Goal: Information Seeking & Learning: Check status

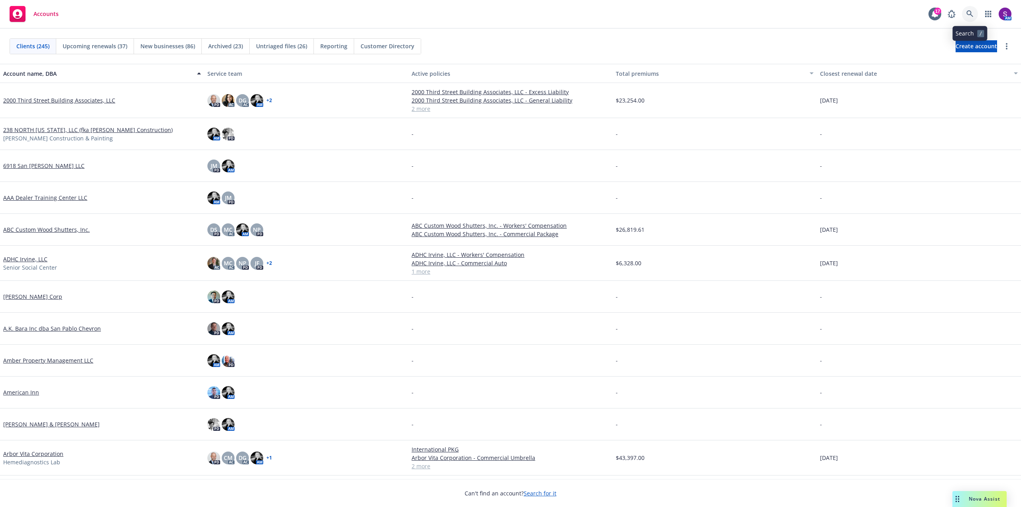
click at [969, 13] on icon at bounding box center [970, 13] width 7 height 7
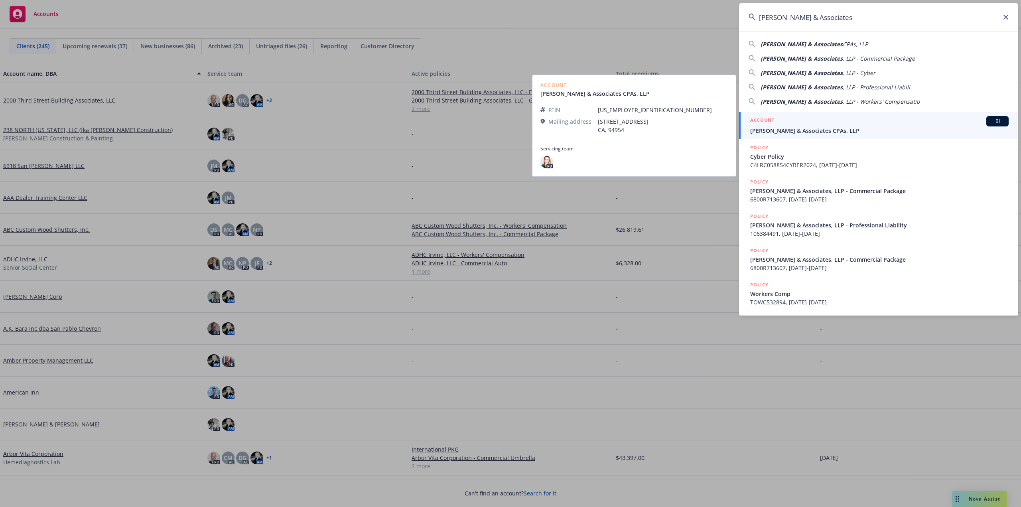
type input "Torkelson & Associates"
click at [792, 122] on div "ACCOUNT BI" at bounding box center [879, 121] width 259 height 10
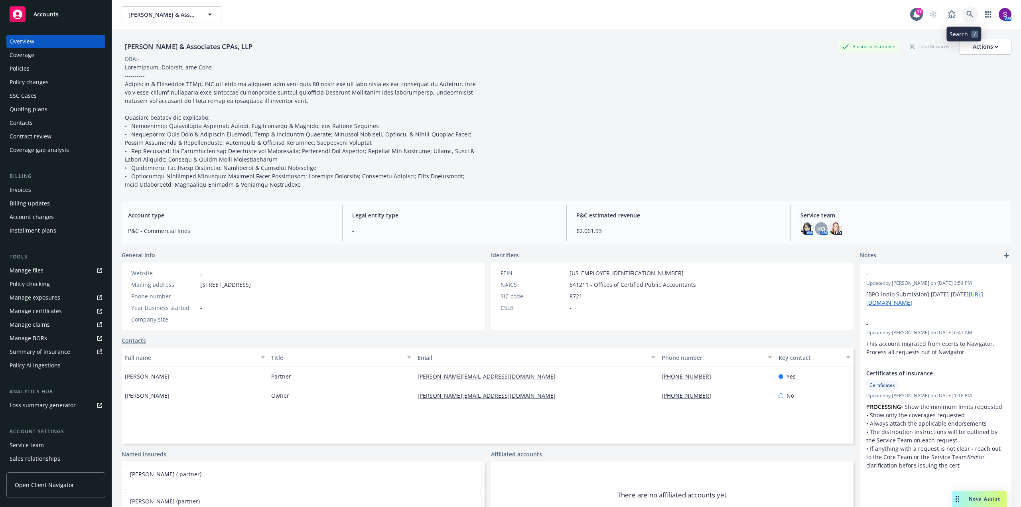
click at [967, 15] on icon at bounding box center [970, 14] width 7 height 7
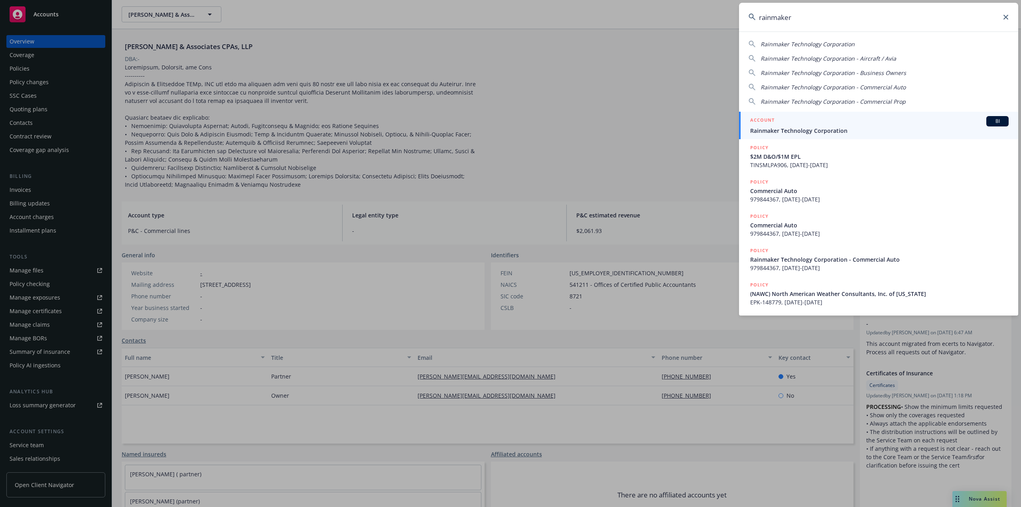
type input "rainmaker"
click at [780, 130] on span "Rainmaker Technology Corporation" at bounding box center [879, 130] width 259 height 8
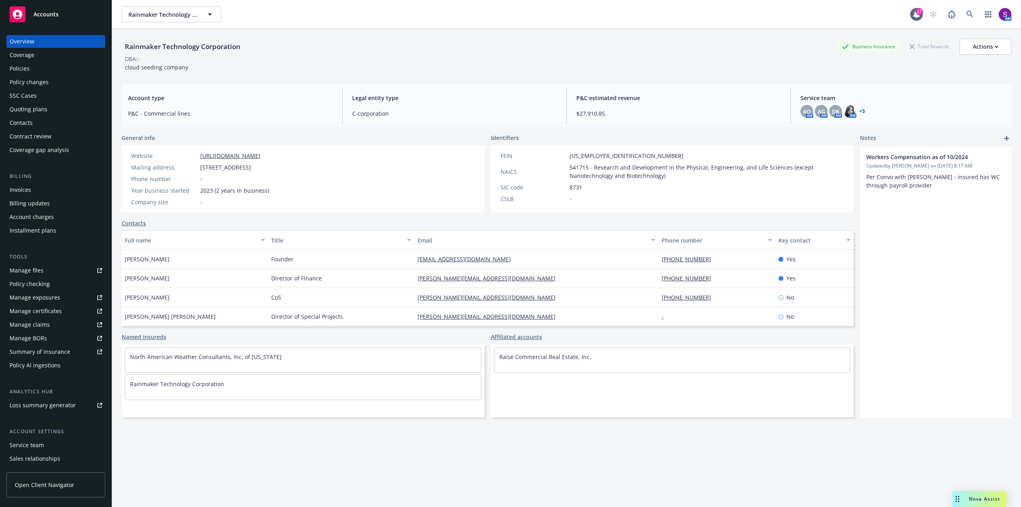
click at [36, 71] on div "Policies" at bounding box center [56, 68] width 93 height 13
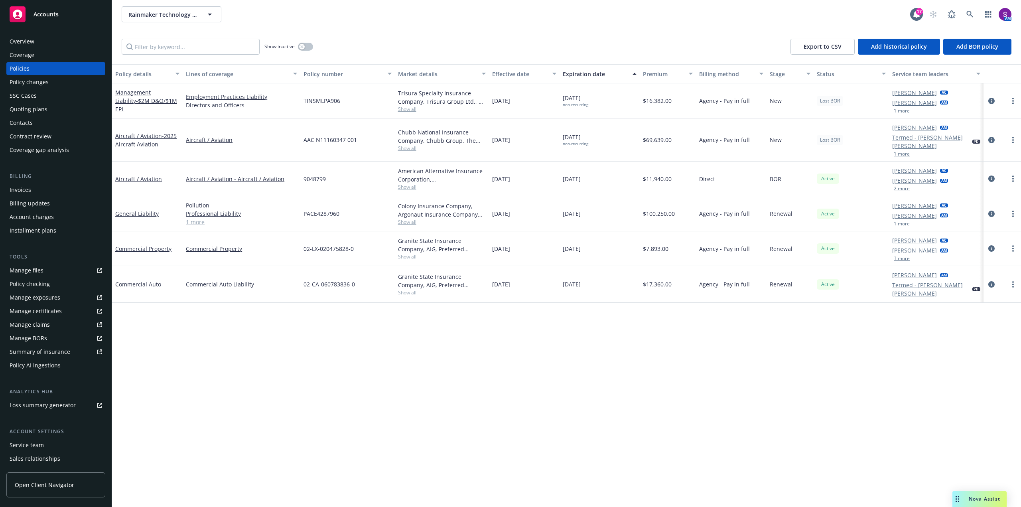
click at [906, 256] on button "1 more" at bounding box center [902, 258] width 16 height 5
click at [968, 12] on icon at bounding box center [970, 14] width 7 height 7
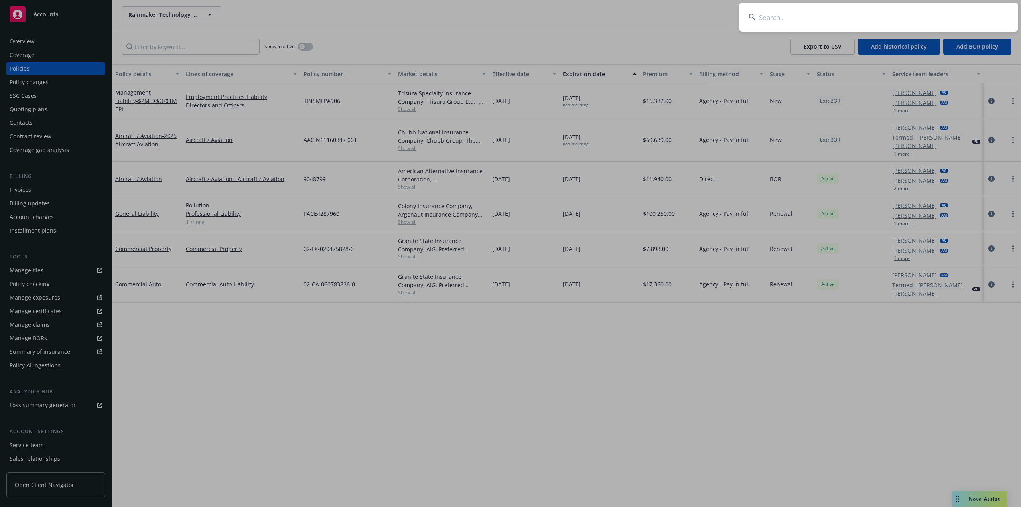
click at [827, 19] on input at bounding box center [878, 17] width 279 height 29
type input "WOODSIDE FIRE PROTECTION DISTRICT"
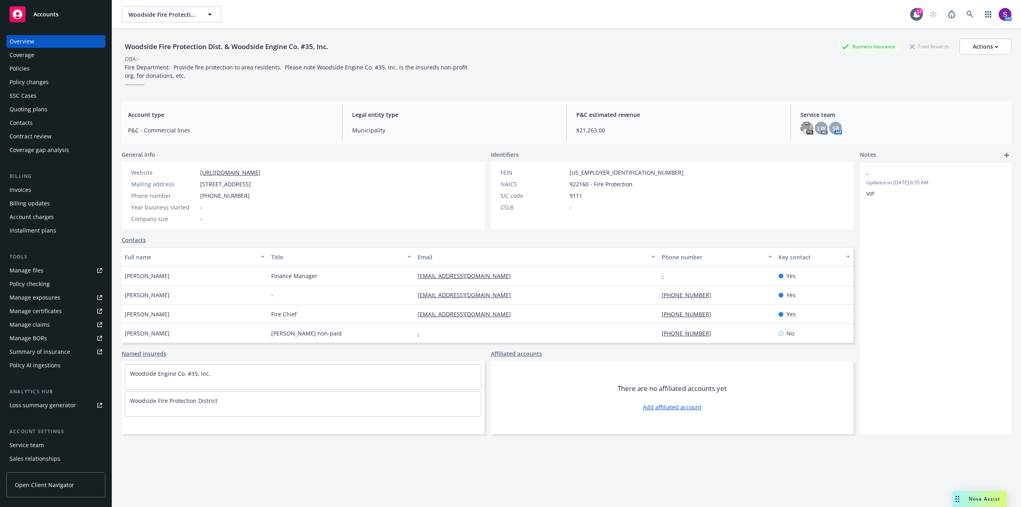
click at [42, 67] on div "Policies" at bounding box center [56, 68] width 93 height 13
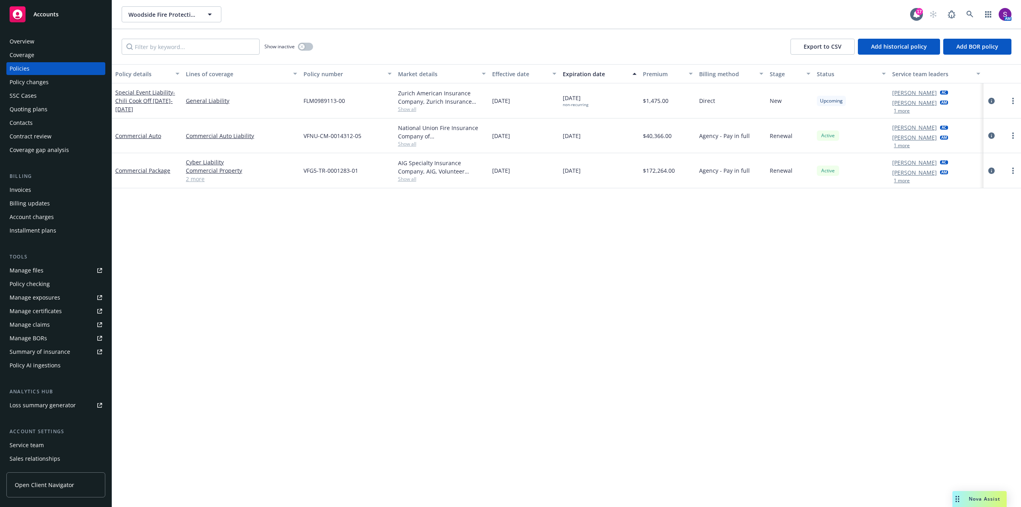
click at [413, 177] on span "Show all" at bounding box center [442, 179] width 88 height 7
click at [406, 144] on span "Show all" at bounding box center [442, 143] width 88 height 7
click at [157, 231] on div "Policy details Lines of coverage Policy number Market details Effective date Ex…" at bounding box center [566, 285] width 909 height 443
click at [969, 11] on icon at bounding box center [970, 14] width 7 height 7
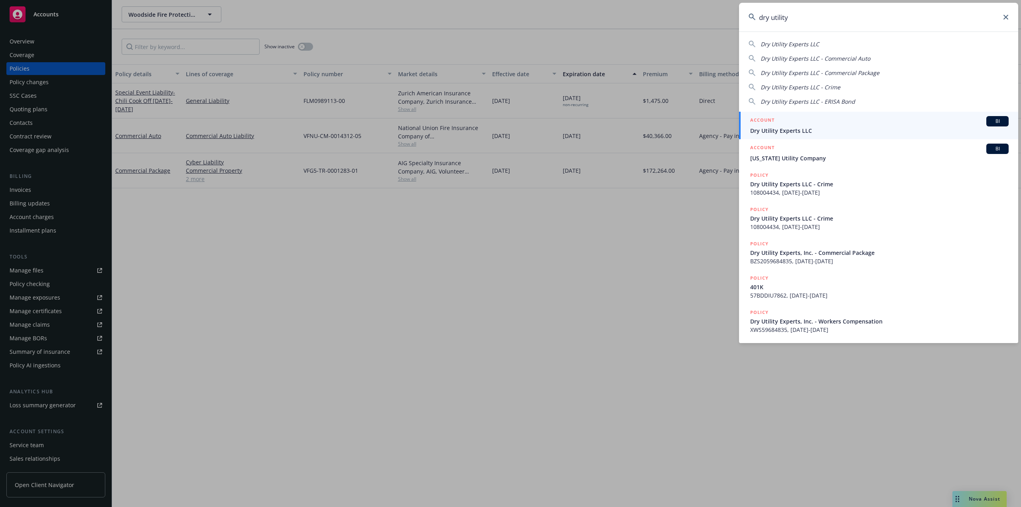
type input "dry utility"
click at [764, 131] on span "Dry Utility Experts LLC" at bounding box center [879, 130] width 259 height 8
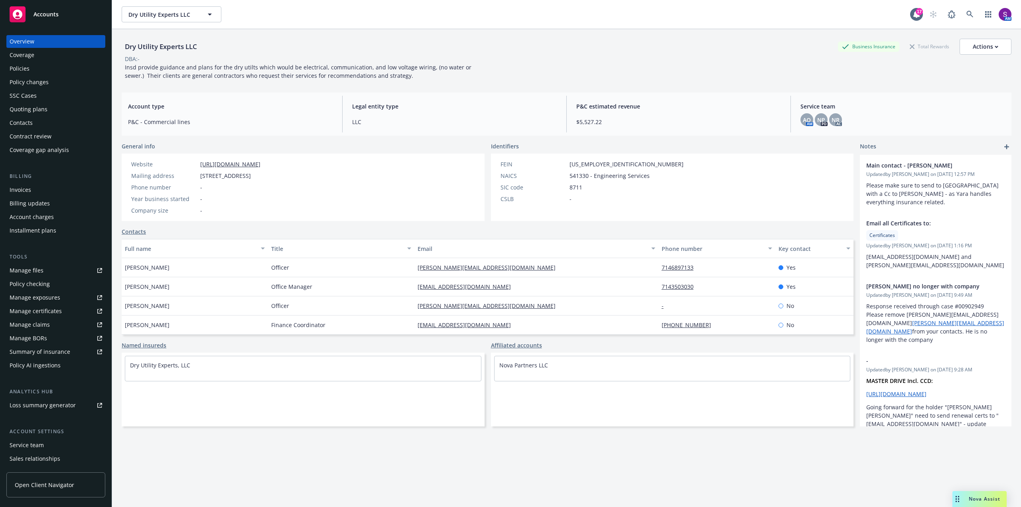
click at [36, 70] on div "Policies" at bounding box center [56, 68] width 93 height 13
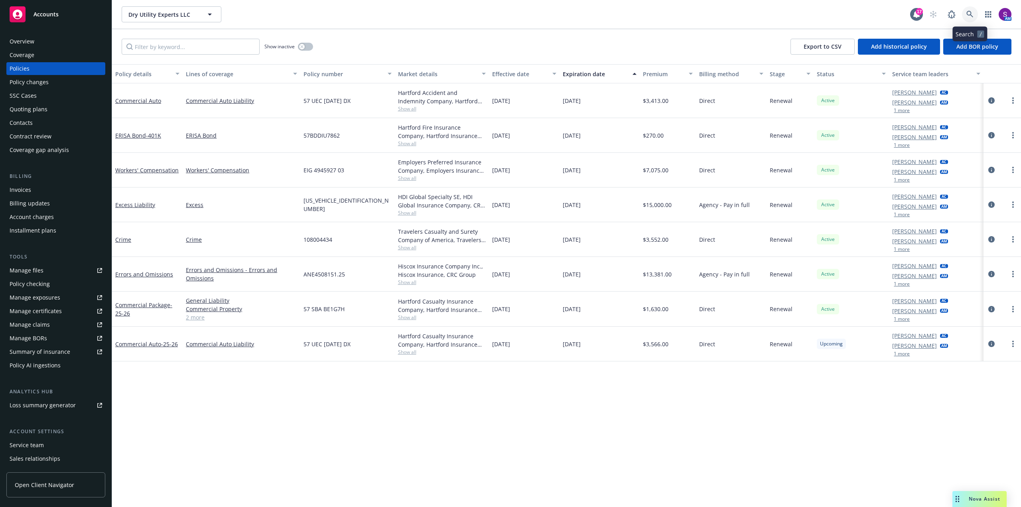
click at [972, 13] on icon at bounding box center [970, 14] width 7 height 7
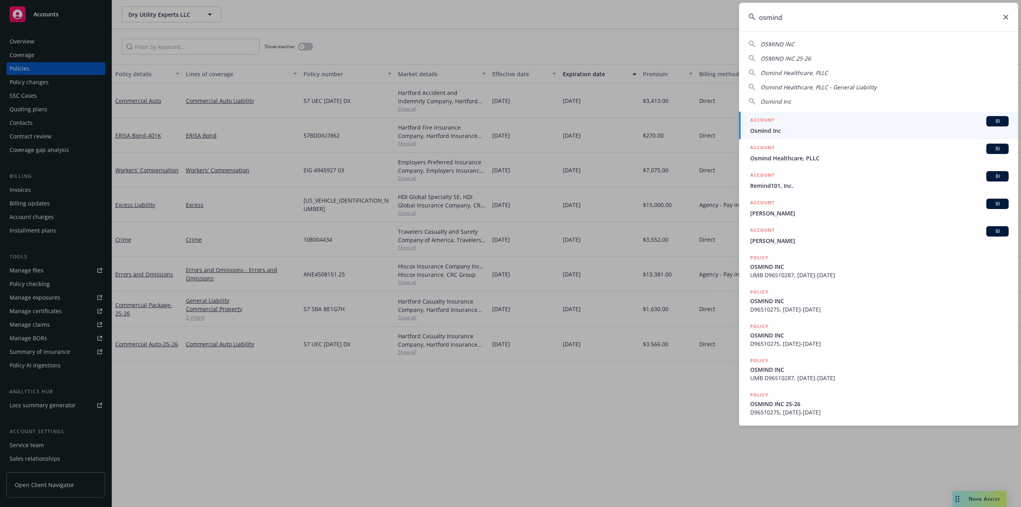
type input "osmind"
click at [771, 124] on h5 "ACCOUNT" at bounding box center [762, 121] width 24 height 10
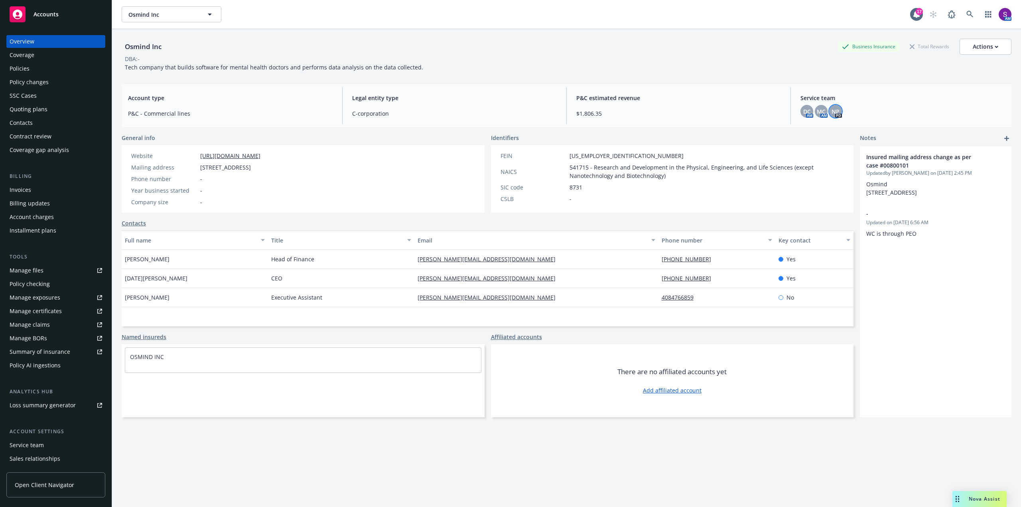
click at [833, 114] on span "NP" at bounding box center [836, 111] width 8 height 8
click at [822, 110] on div "MC" at bounding box center [821, 111] width 13 height 13
click at [804, 111] on span "DC" at bounding box center [808, 111] width 8 height 8
click at [749, 103] on div "P&C estimated revenue $1,806.35" at bounding box center [678, 105] width 217 height 37
click at [967, 18] on icon at bounding box center [970, 14] width 7 height 7
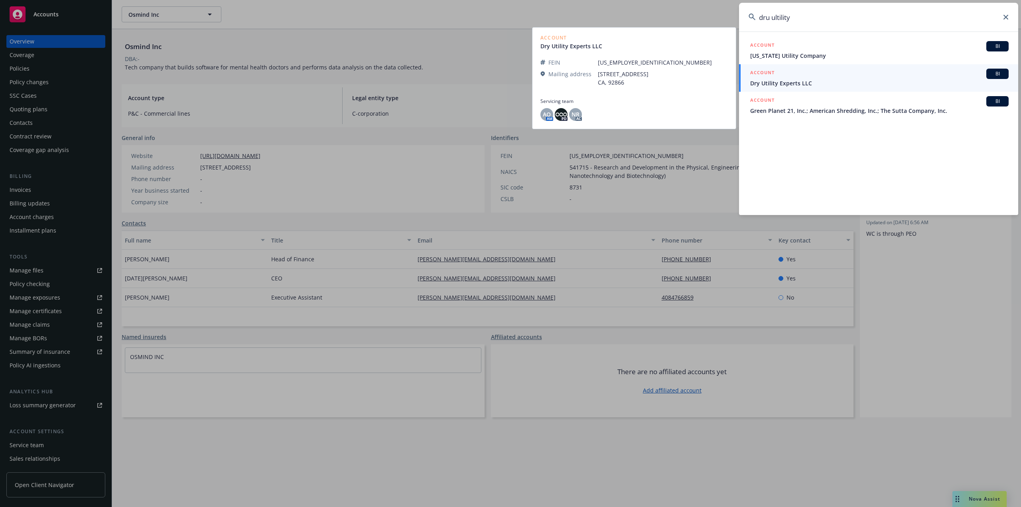
type input "dru ultility"
click at [773, 82] on span "Dry Utility Experts LLC" at bounding box center [879, 83] width 259 height 8
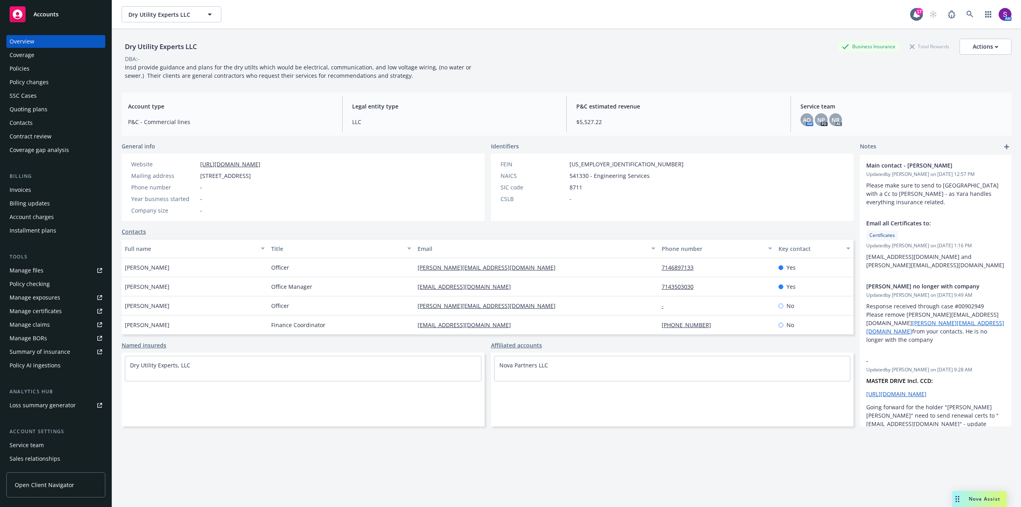
click at [39, 71] on div "Policies" at bounding box center [56, 68] width 93 height 13
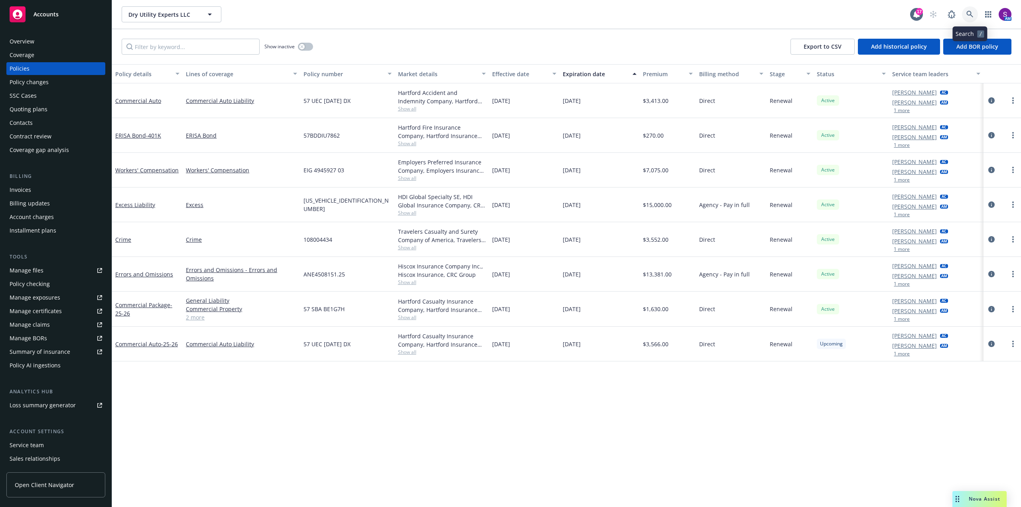
click at [970, 12] on icon at bounding box center [970, 14] width 7 height 7
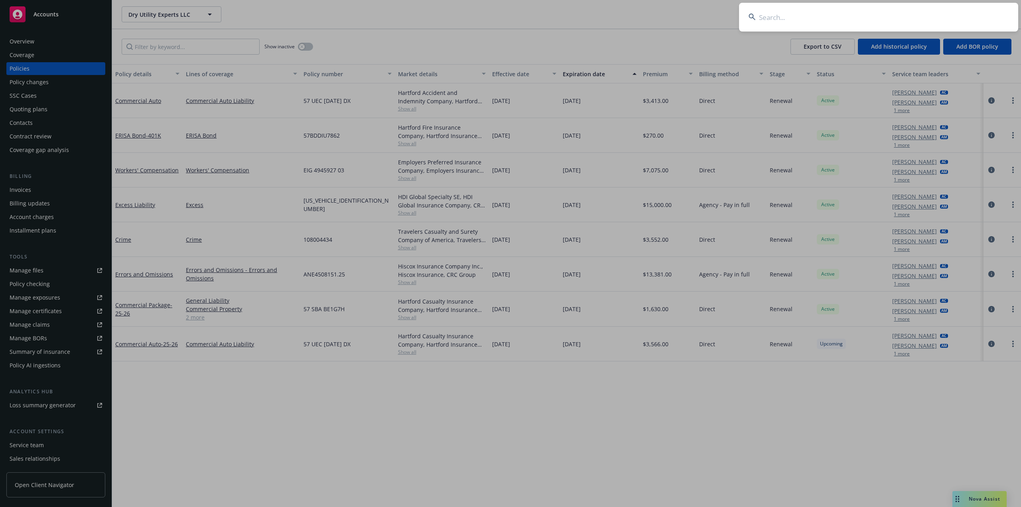
click at [774, 14] on input at bounding box center [878, 17] width 279 height 29
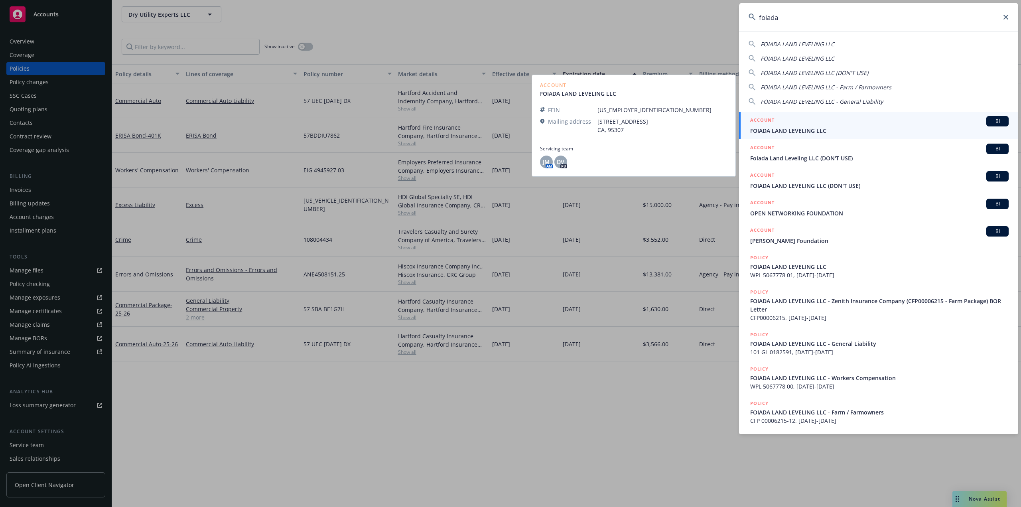
type input "foiada"
click at [790, 126] on div "ACCOUNT BI" at bounding box center [879, 121] width 259 height 10
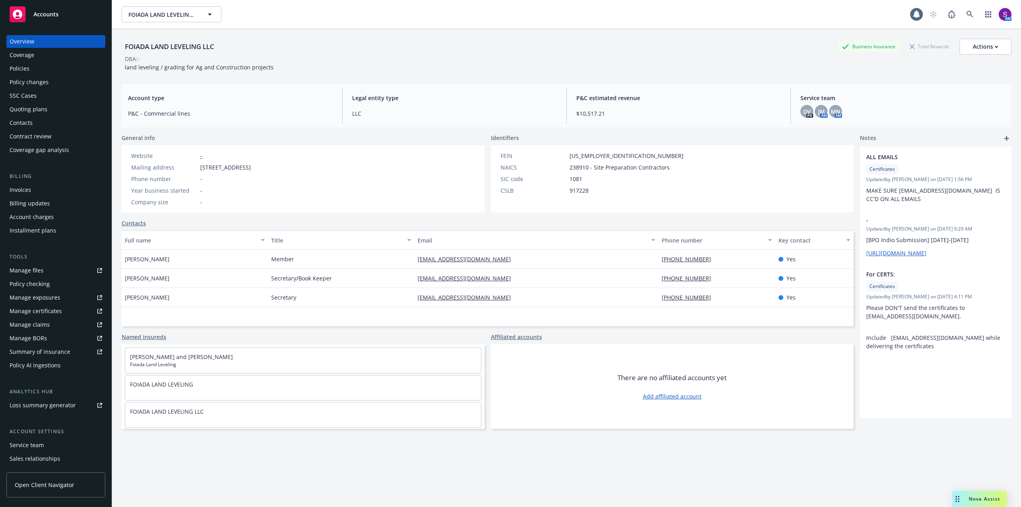
click at [26, 69] on div "Policies" at bounding box center [20, 68] width 20 height 13
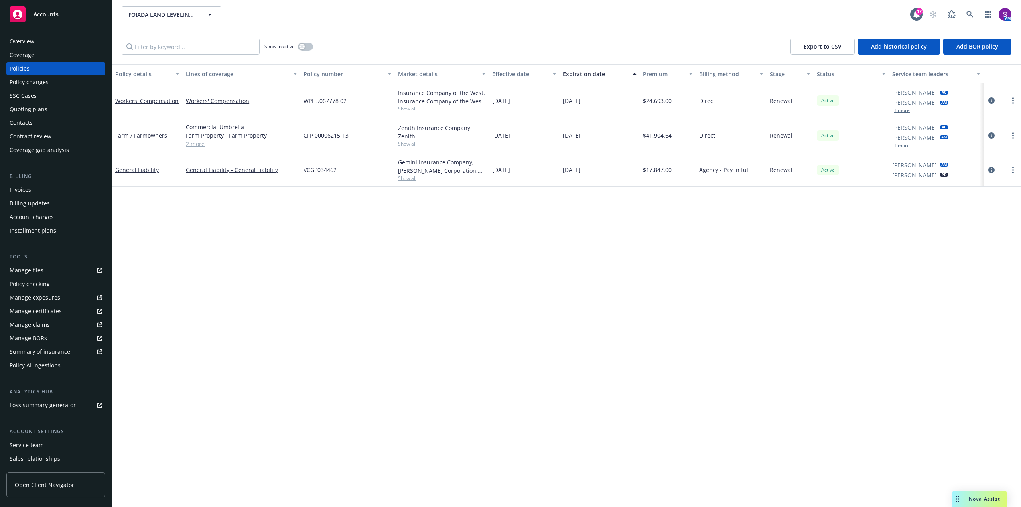
click at [51, 109] on div "Quoting plans" at bounding box center [56, 109] width 93 height 13
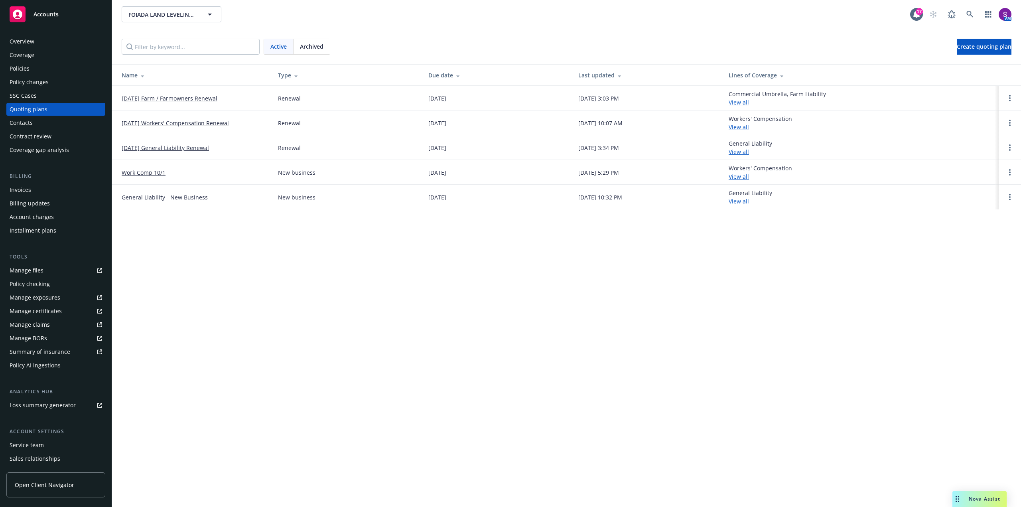
click at [157, 121] on link "10/01/25 Workers' Compensation Renewal" at bounding box center [175, 123] width 107 height 8
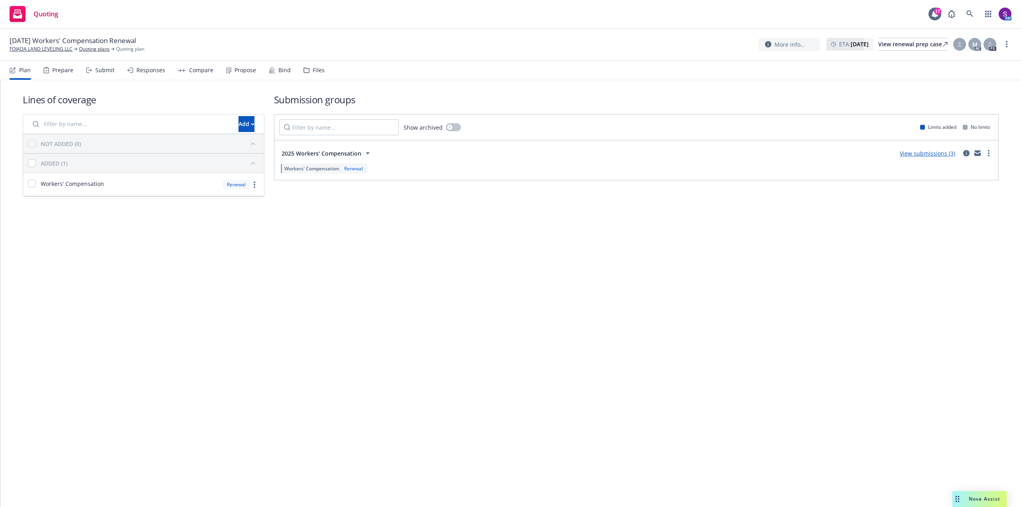
click at [93, 73] on div "Submit" at bounding box center [100, 70] width 28 height 19
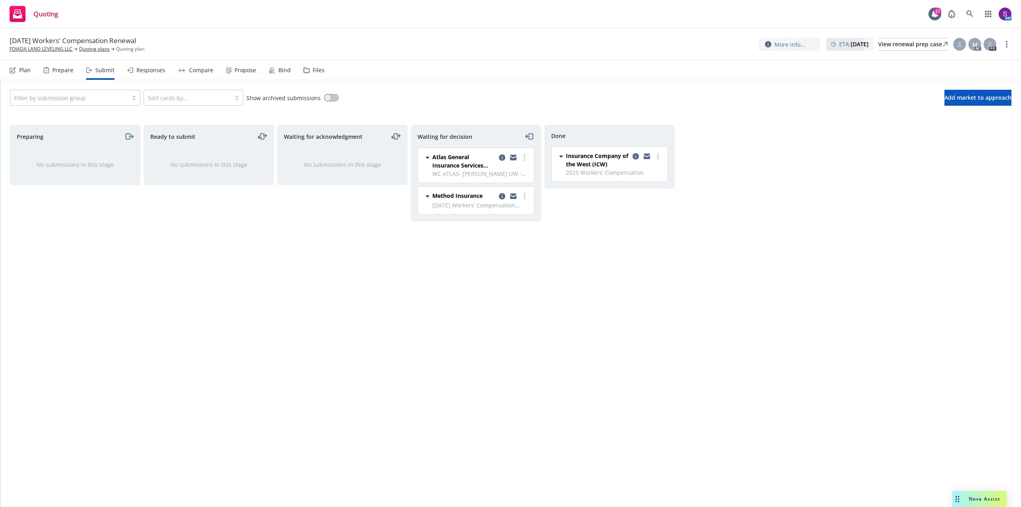
click at [201, 70] on div "Compare" at bounding box center [201, 70] width 24 height 6
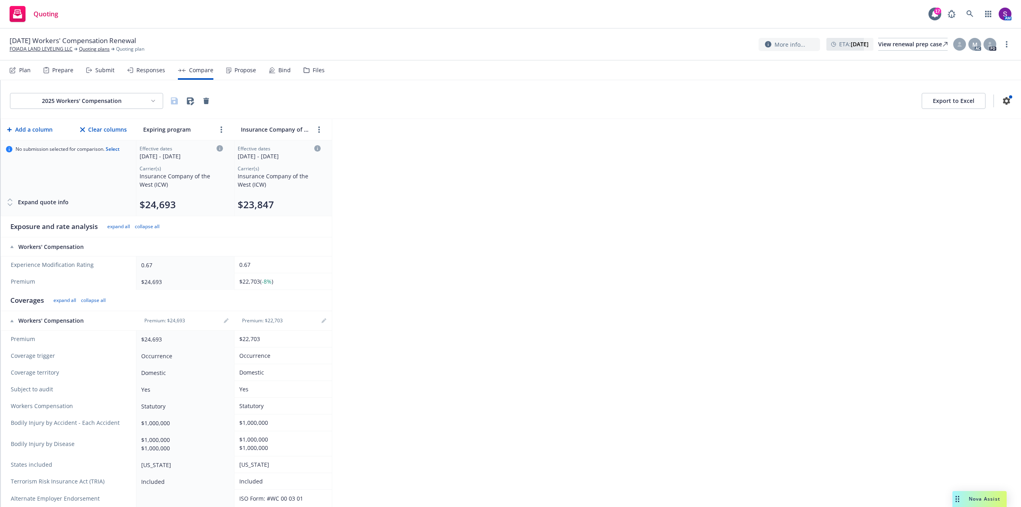
click at [148, 73] on div "Responses" at bounding box center [150, 70] width 29 height 6
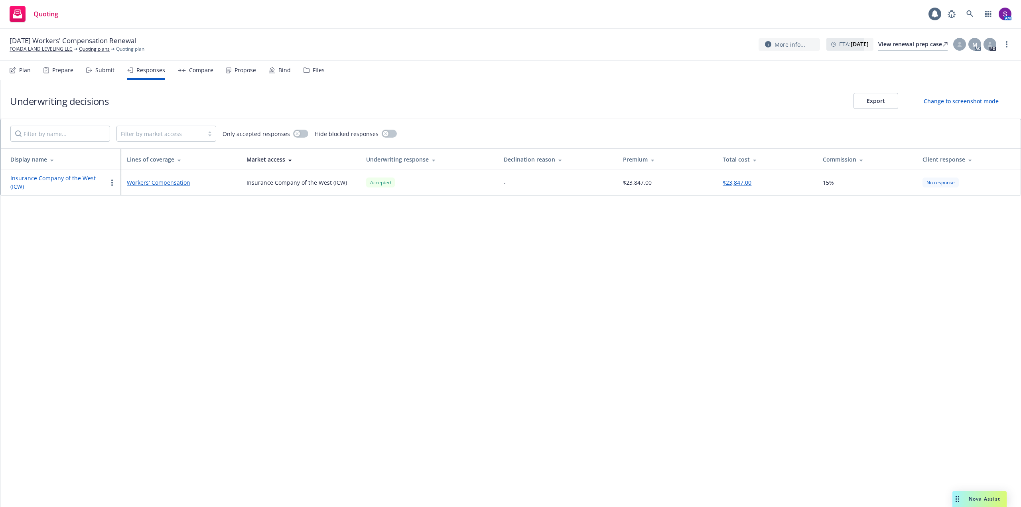
click at [102, 69] on div "Submit" at bounding box center [104, 70] width 19 height 6
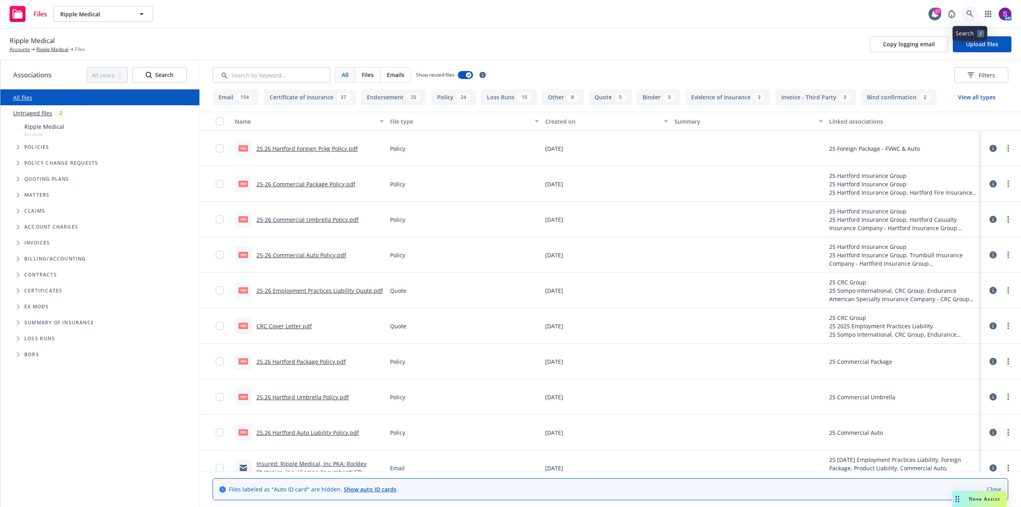
click at [968, 13] on icon at bounding box center [970, 13] width 7 height 7
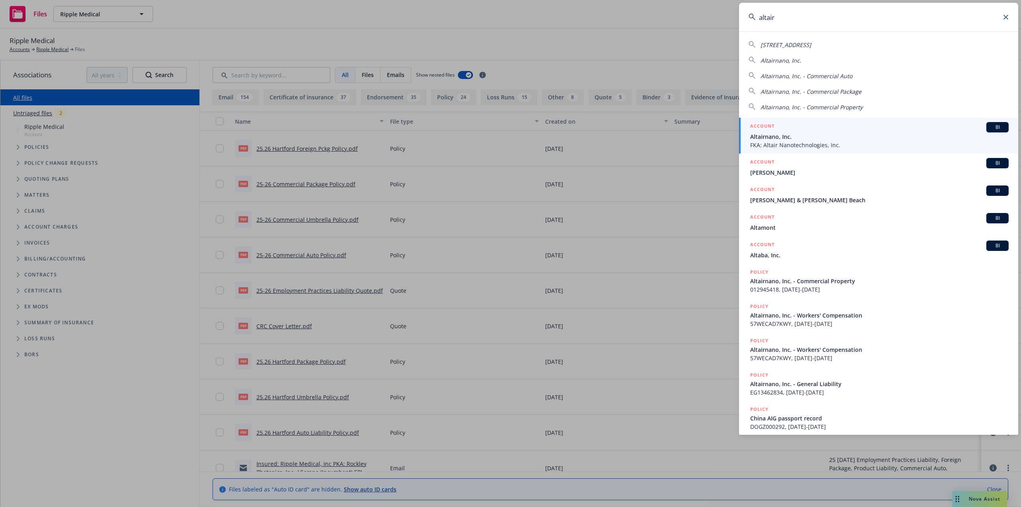
type input "altair"
click at [788, 138] on span "Altairnano, Inc." at bounding box center [879, 136] width 259 height 8
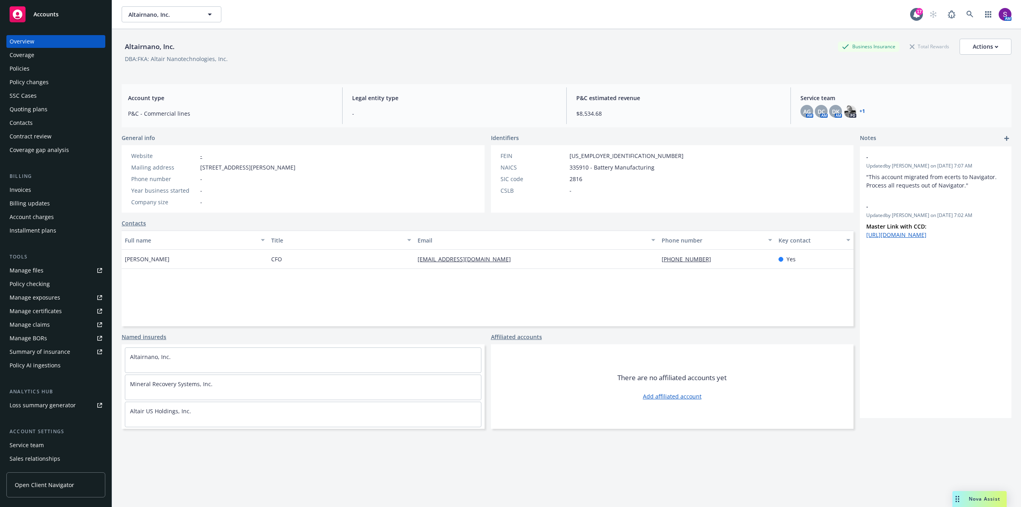
click at [21, 70] on div "Policies" at bounding box center [20, 68] width 20 height 13
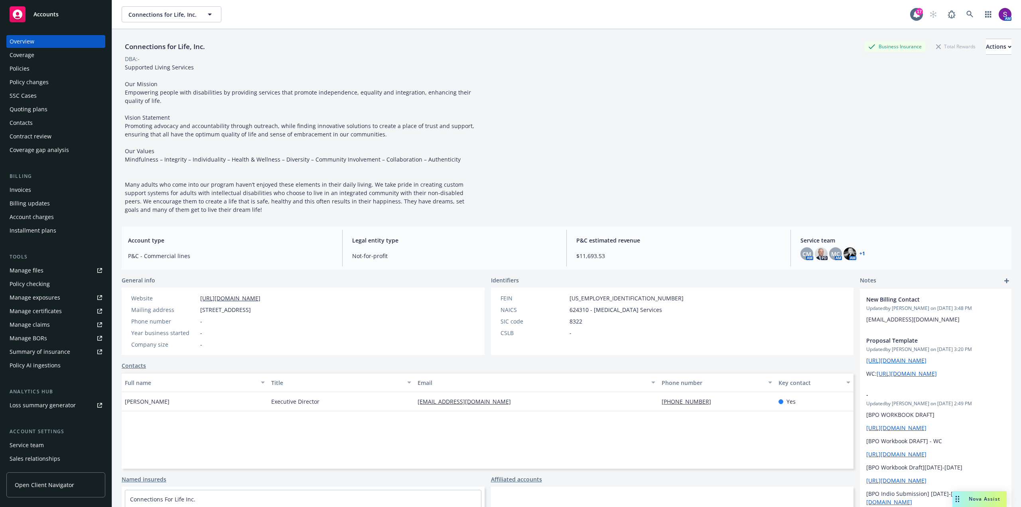
click at [48, 73] on div "Policies" at bounding box center [56, 68] width 93 height 13
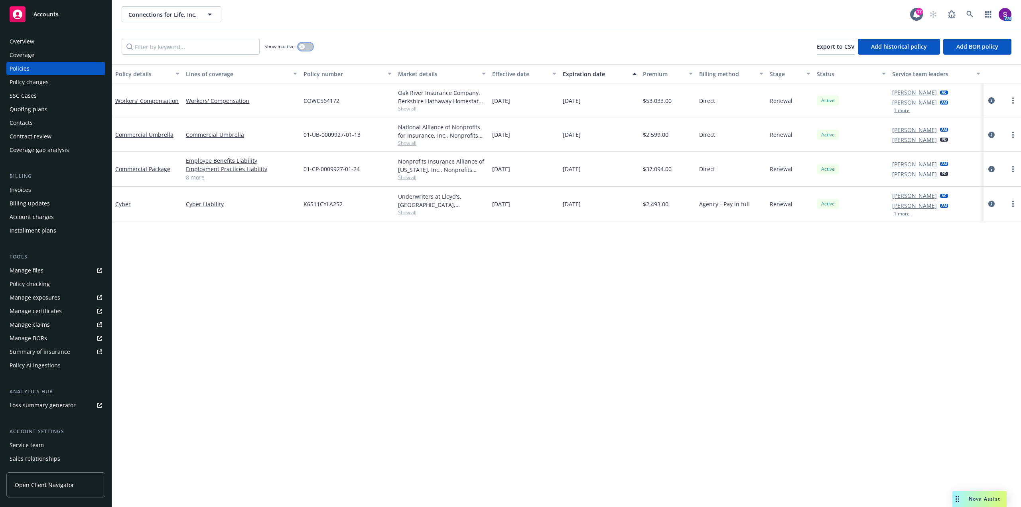
click at [304, 45] on div "button" at bounding box center [302, 47] width 6 height 6
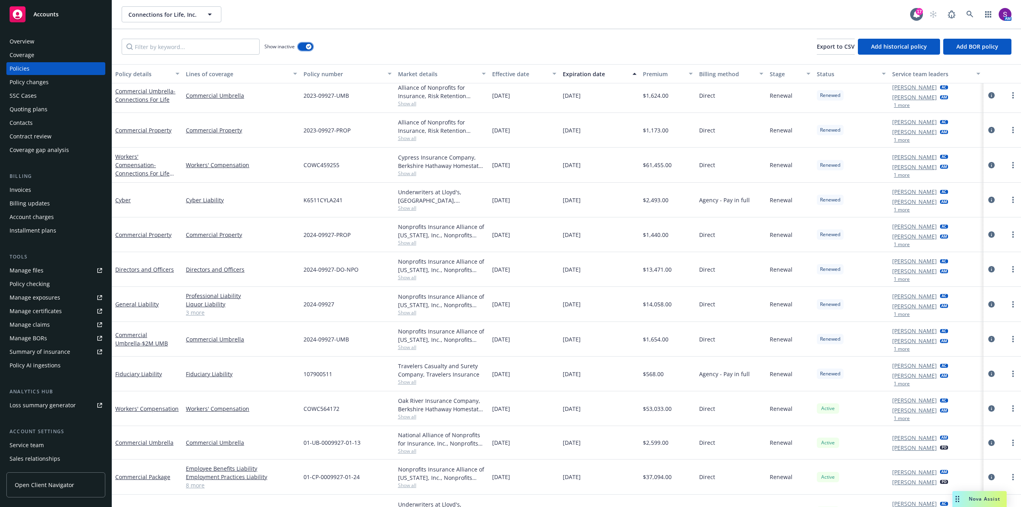
scroll to position [1179, 0]
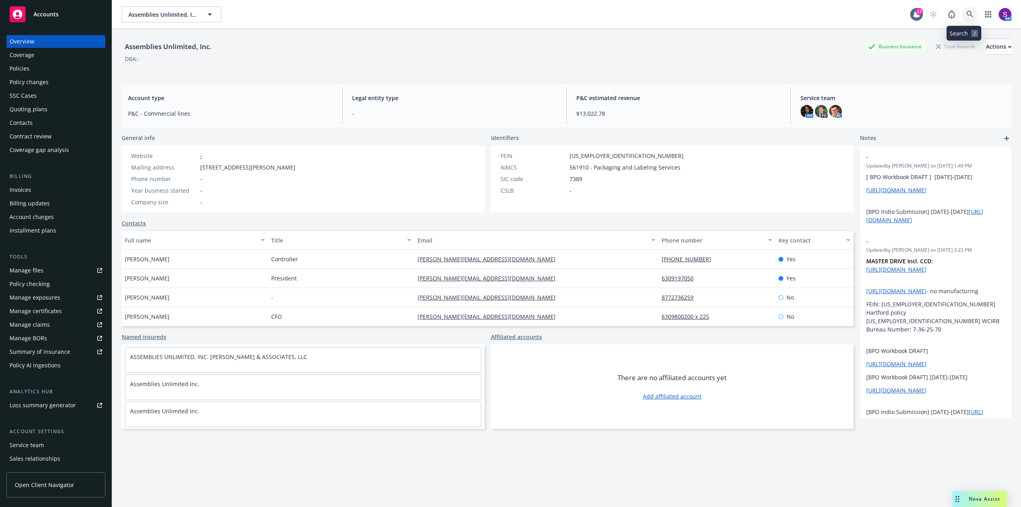
click at [967, 12] on icon at bounding box center [970, 14] width 7 height 7
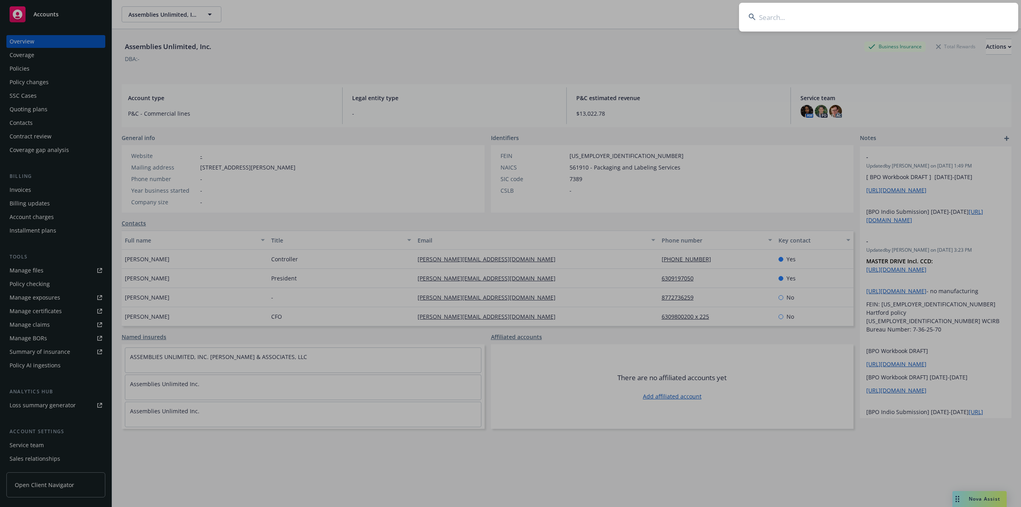
click at [775, 15] on input at bounding box center [878, 17] width 279 height 29
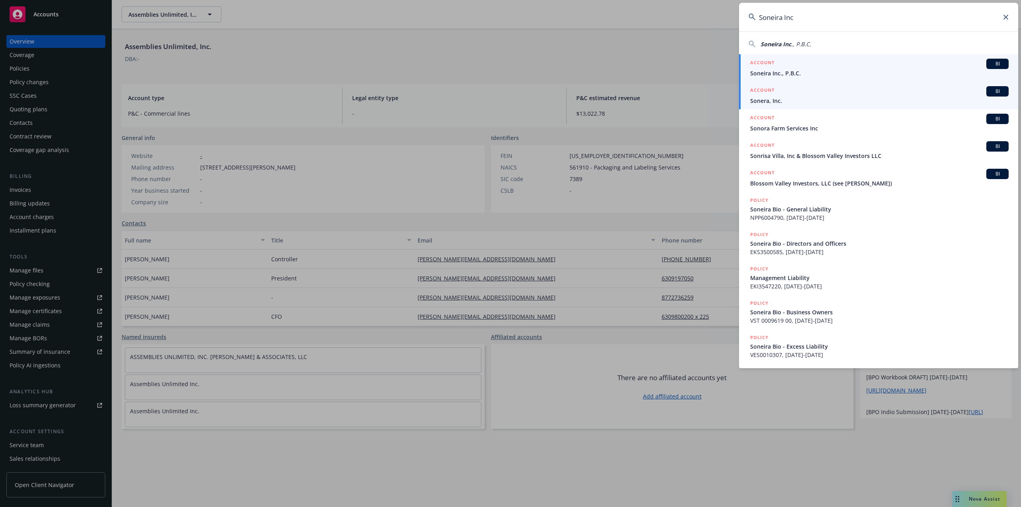
type input "Soneira Inc"
click at [784, 99] on span "Sonera, Inc." at bounding box center [879, 101] width 259 height 8
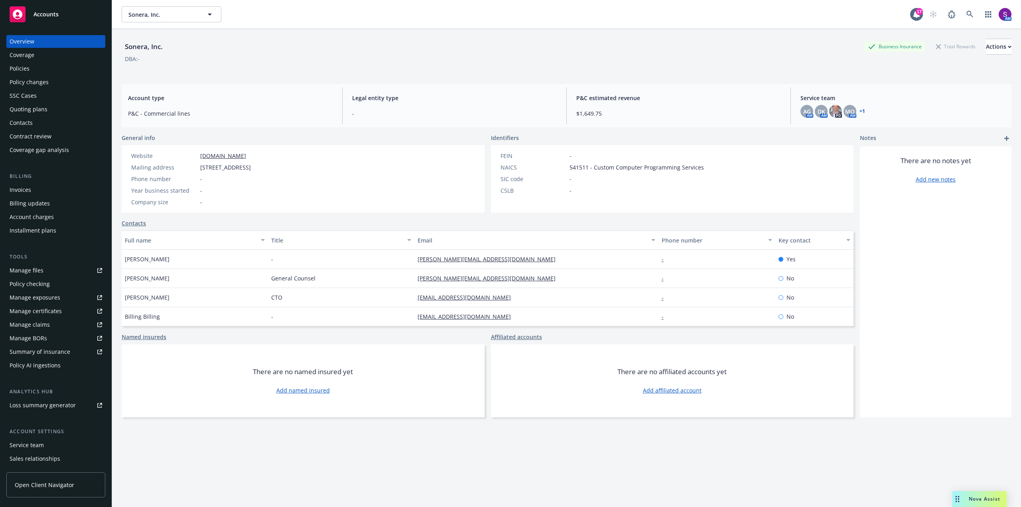
click at [31, 75] on div "Overview Coverage Policies Policy changes SSC Cases Quoting plans Contacts Cont…" at bounding box center [55, 95] width 99 height 121
click at [30, 67] on div "Policies" at bounding box center [56, 68] width 93 height 13
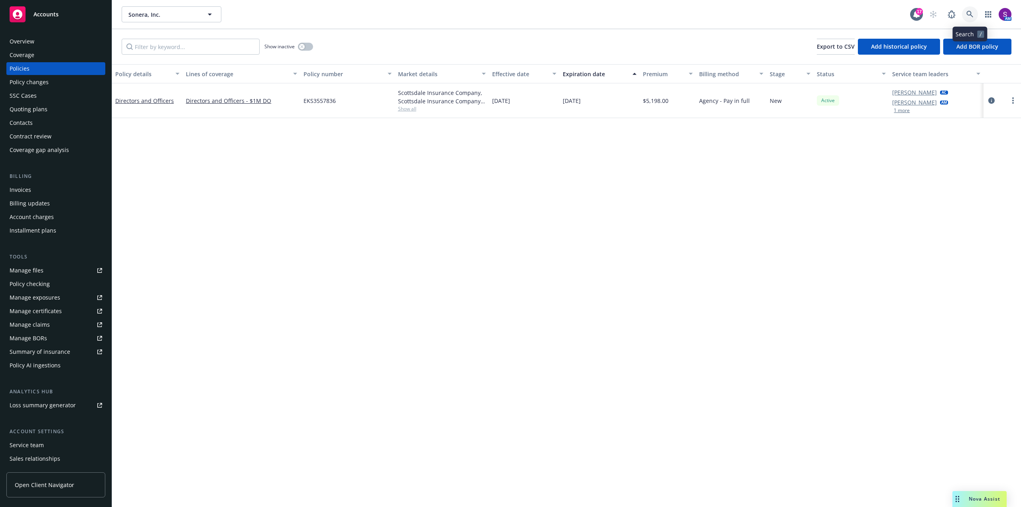
click at [971, 13] on icon at bounding box center [970, 14] width 7 height 7
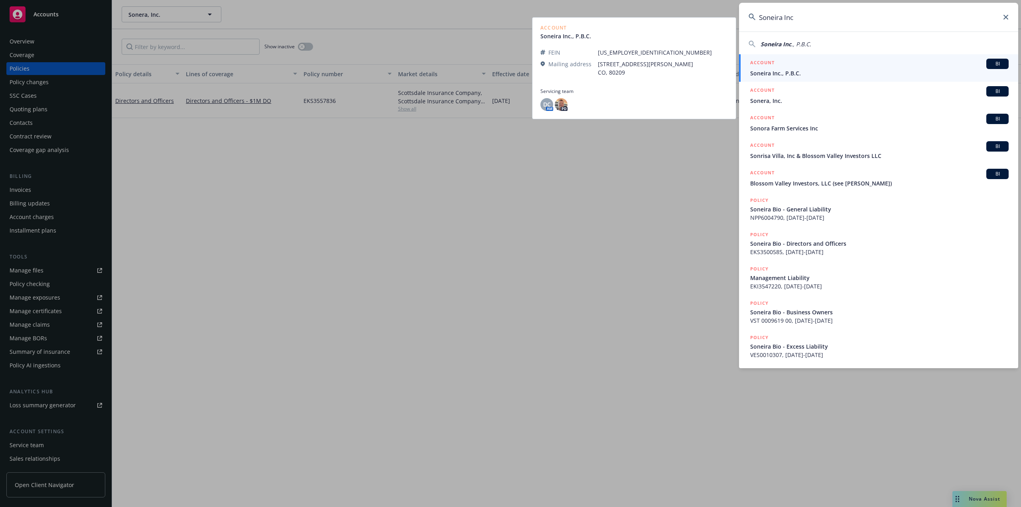
type input "Soneira Inc"
click at [807, 74] on span "Soneira Inc., P.B.C." at bounding box center [879, 73] width 259 height 8
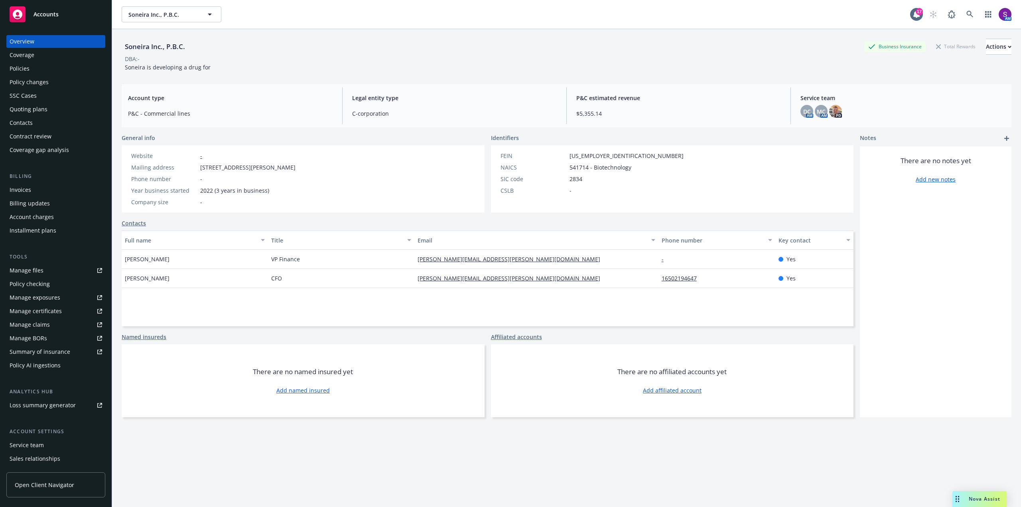
click at [14, 69] on div "Policies" at bounding box center [20, 68] width 20 height 13
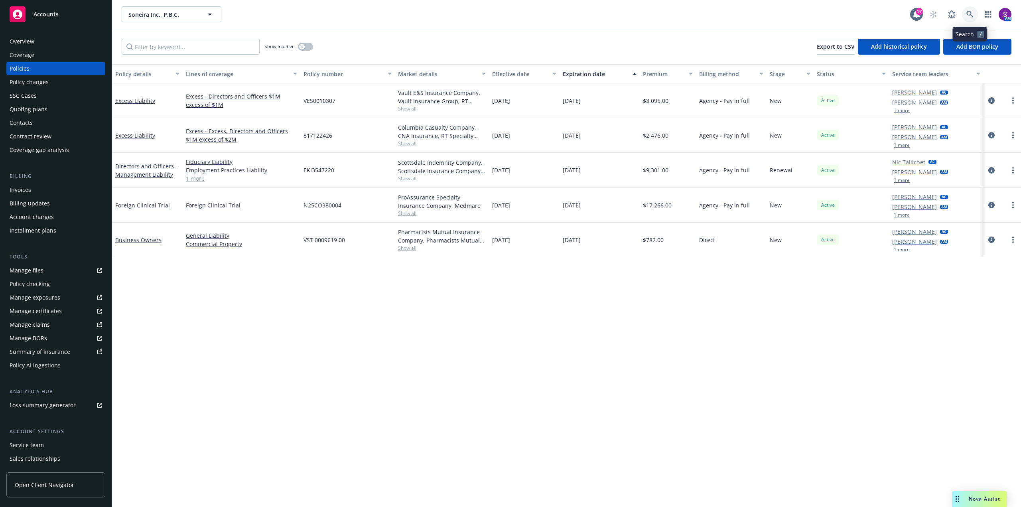
click at [973, 12] on icon at bounding box center [970, 14] width 7 height 7
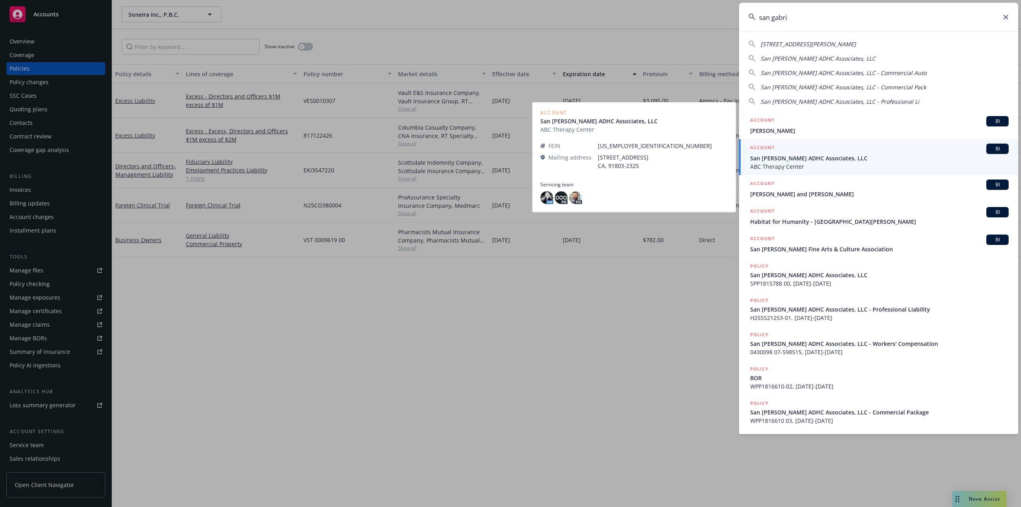
type input "san gabri"
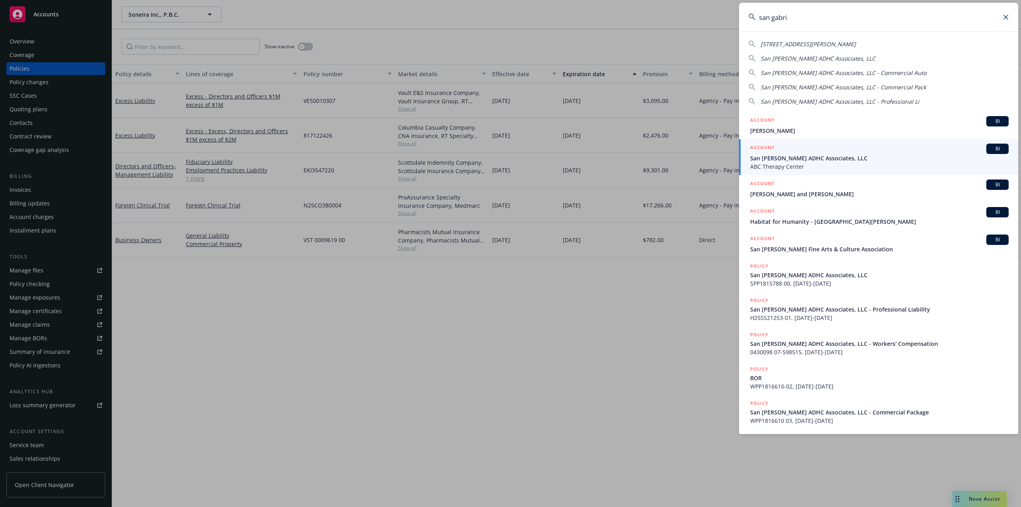
click at [796, 164] on span "ABC Therapy Center" at bounding box center [879, 166] width 259 height 8
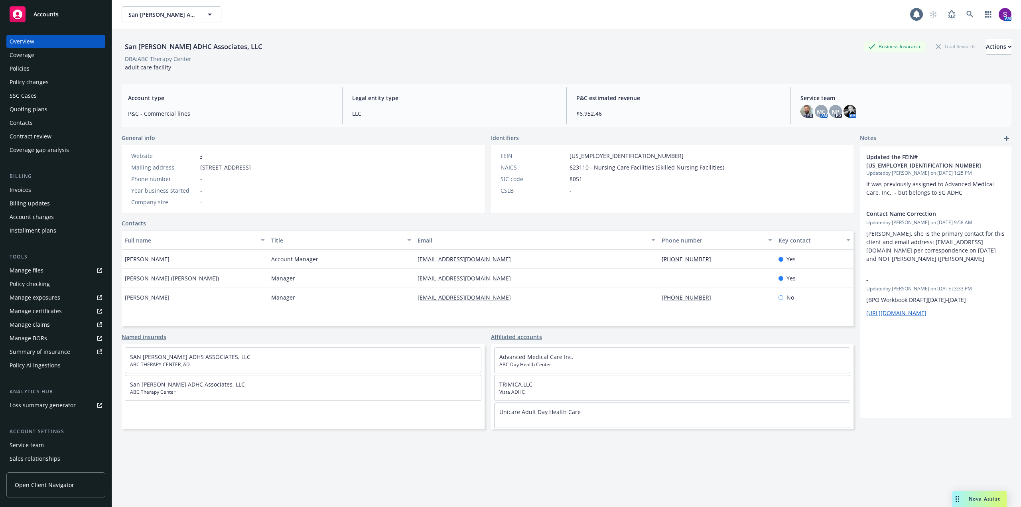
click at [46, 69] on div "Policies" at bounding box center [56, 68] width 93 height 13
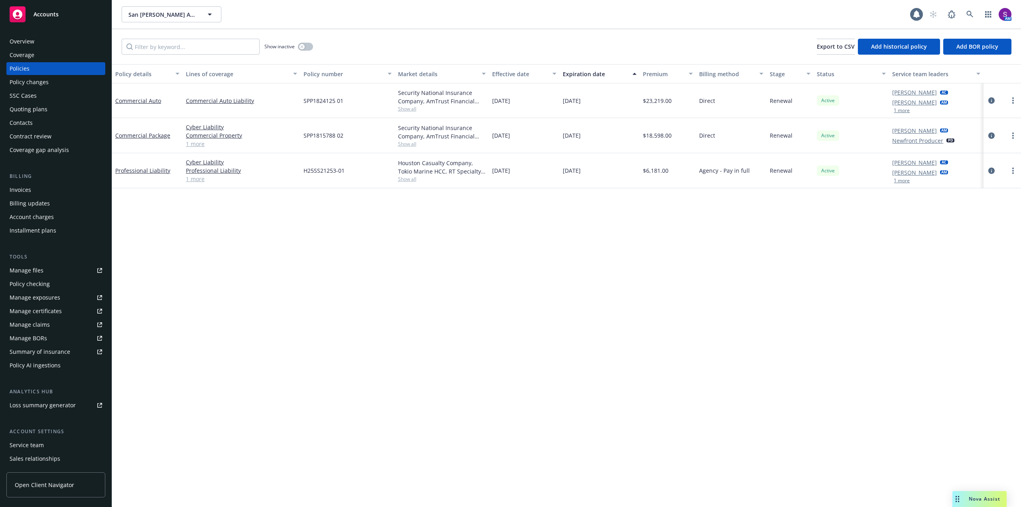
click at [44, 44] on div "Overview" at bounding box center [56, 41] width 93 height 13
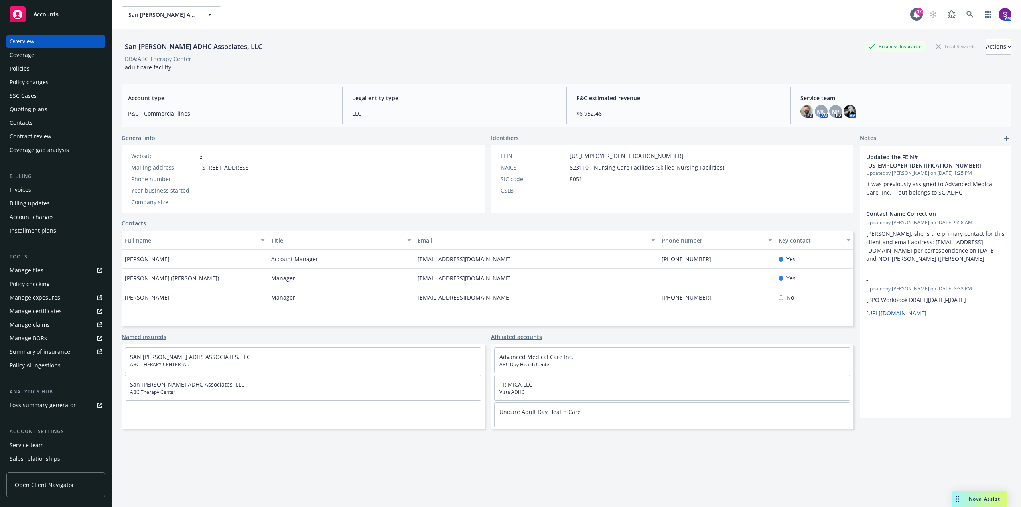
click at [45, 64] on div "Policies" at bounding box center [56, 68] width 93 height 13
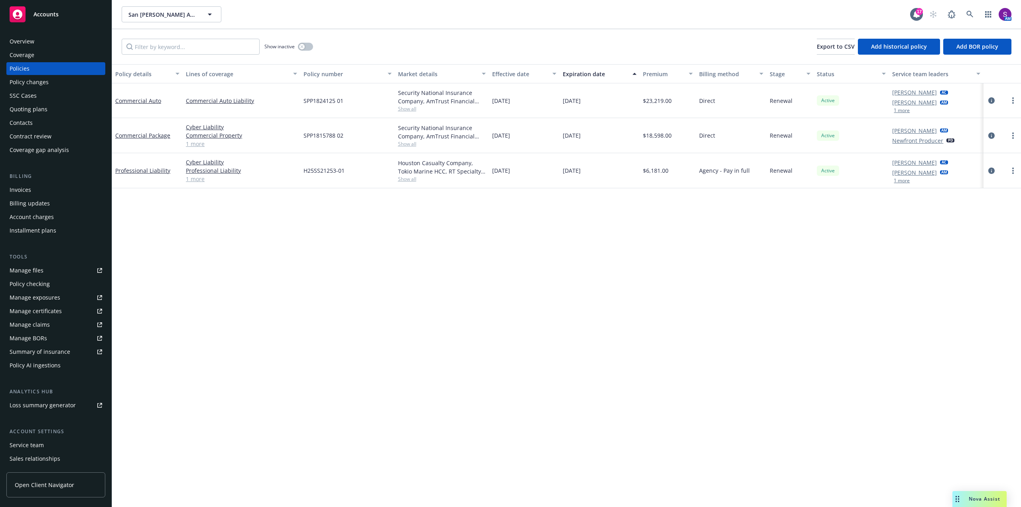
click at [411, 109] on span "Show all" at bounding box center [442, 108] width 88 height 7
click at [373, 95] on div "SPP1824125 01" at bounding box center [347, 100] width 94 height 35
click at [417, 107] on span "Show all" at bounding box center [442, 108] width 88 height 7
